Goal: Task Accomplishment & Management: Use online tool/utility

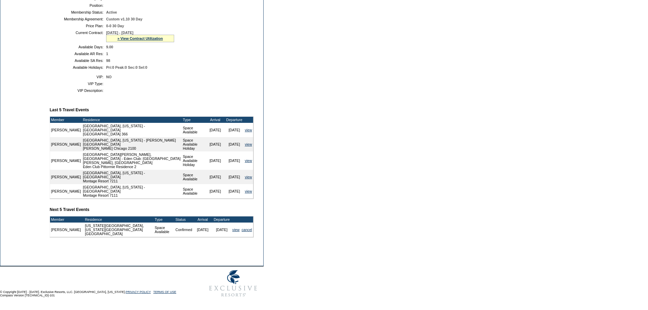
scroll to position [174, 0]
click at [234, 230] on link "view" at bounding box center [235, 229] width 7 height 4
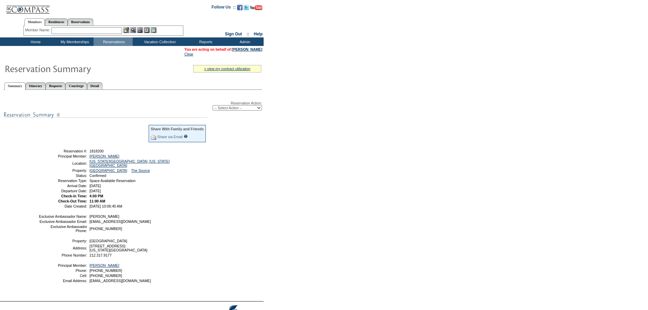
click at [248, 109] on select "-- Select Action -- Modify Reservation Dates Modify Reservation Cost Modify Occ…" at bounding box center [237, 107] width 49 height 5
select select "ChangeClubProp"
click at [213, 107] on select "-- Select Action -- Modify Reservation Dates Modify Reservation Cost Modify Occ…" at bounding box center [237, 107] width 49 height 5
